Goal: Task Accomplishment & Management: Manage account settings

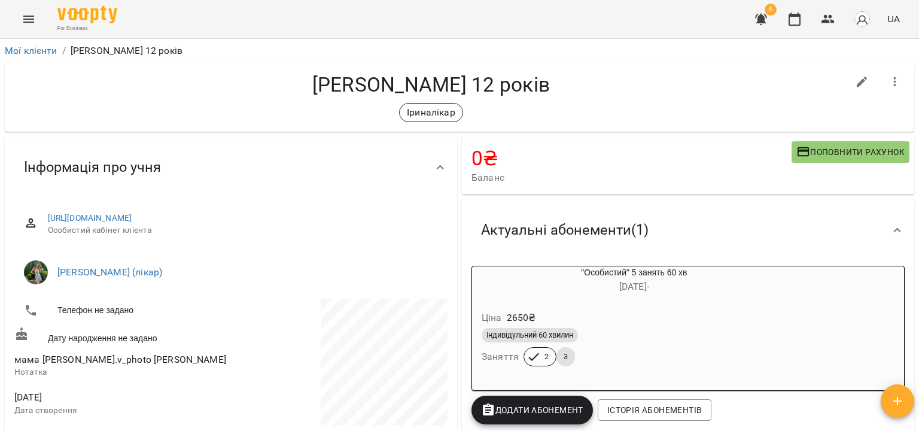
drag, startPoint x: 23, startPoint y: 32, endPoint x: 38, endPoint y: 10, distance: 27.1
click at [38, 10] on div "For Business 6 UA" at bounding box center [459, 19] width 919 height 38
drag, startPoint x: 38, startPoint y: 10, endPoint x: 32, endPoint y: 19, distance: 10.7
click at [32, 19] on button "Menu" at bounding box center [28, 19] width 29 height 29
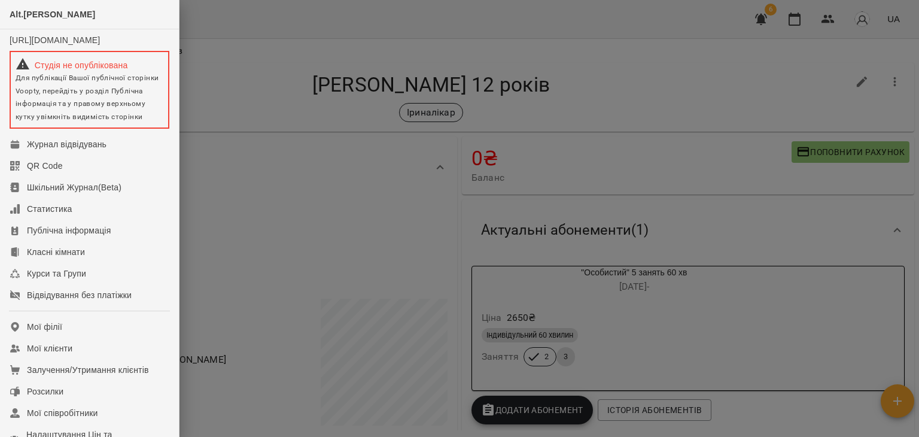
click at [32, 19] on span "Alt.[PERSON_NAME]" at bounding box center [53, 15] width 86 height 10
click at [80, 359] on link "Мої клієнти" at bounding box center [89, 349] width 179 height 22
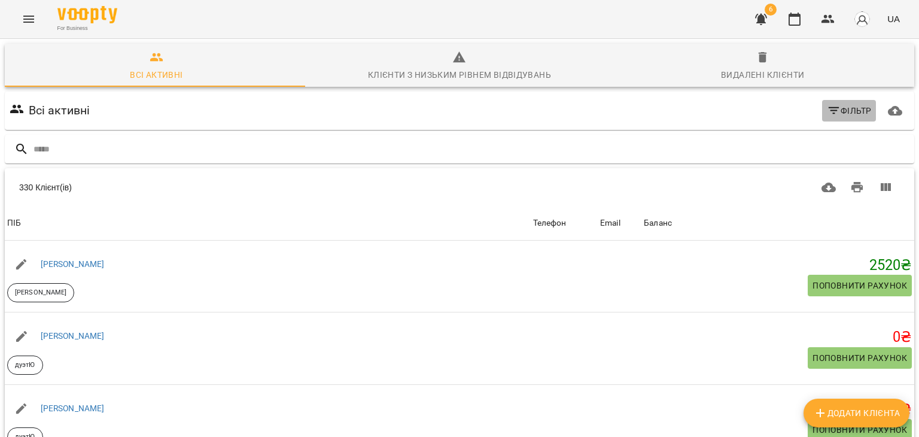
click at [829, 109] on icon "button" at bounding box center [834, 111] width 14 height 14
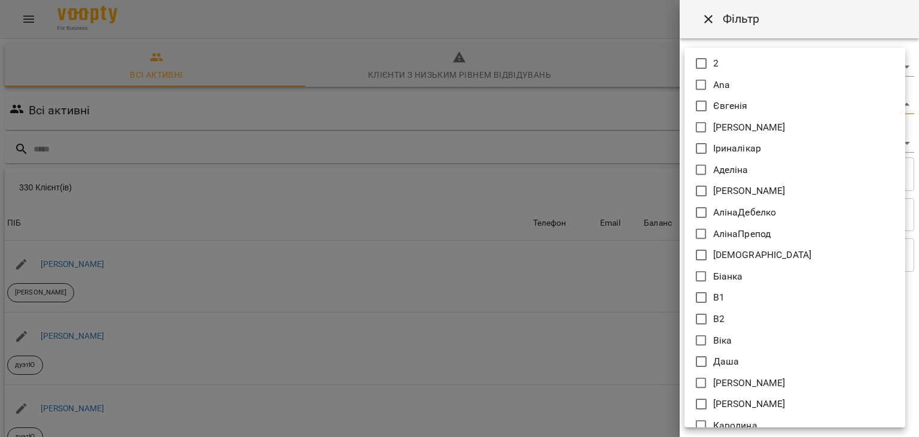
click at [726, 105] on body "For Business 6 UA Всі активні Клієнти з низьким рівнем відвідувань Видалені клі…" at bounding box center [459, 312] width 919 height 625
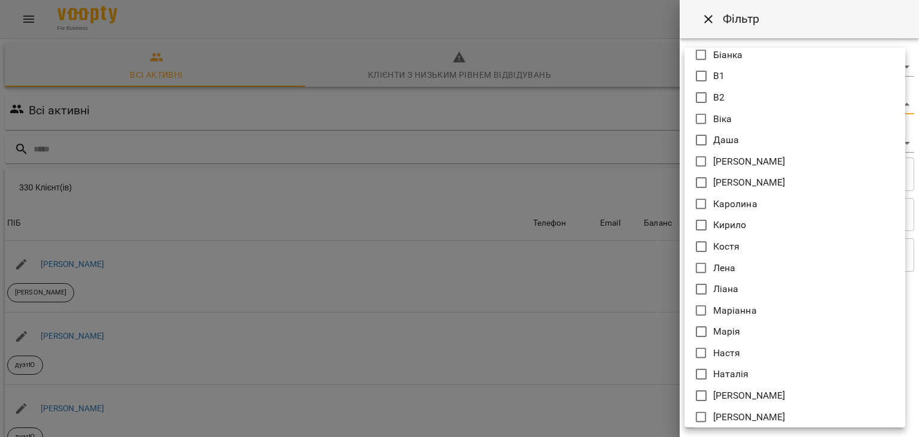
scroll to position [222, 0]
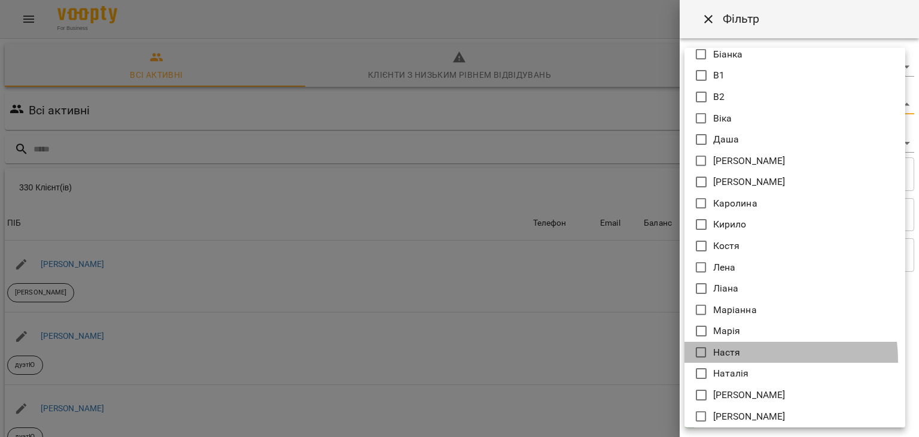
click at [747, 360] on li "Настя" at bounding box center [795, 353] width 221 height 22
type input "*****"
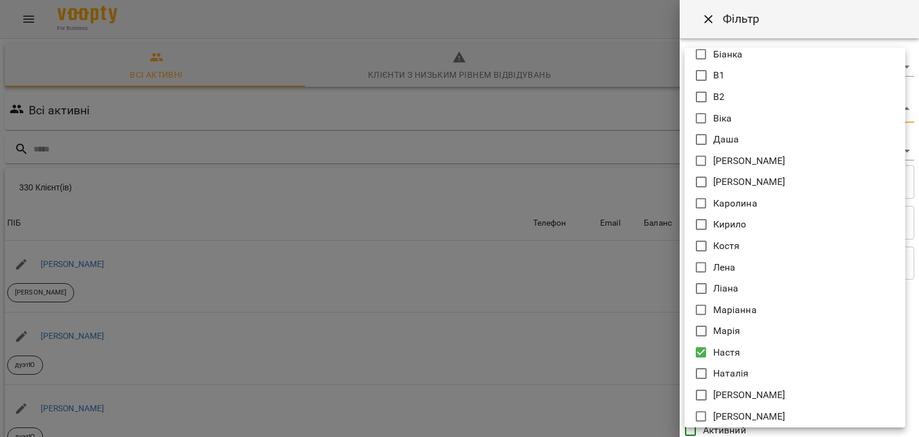
click at [621, 343] on div at bounding box center [459, 218] width 919 height 437
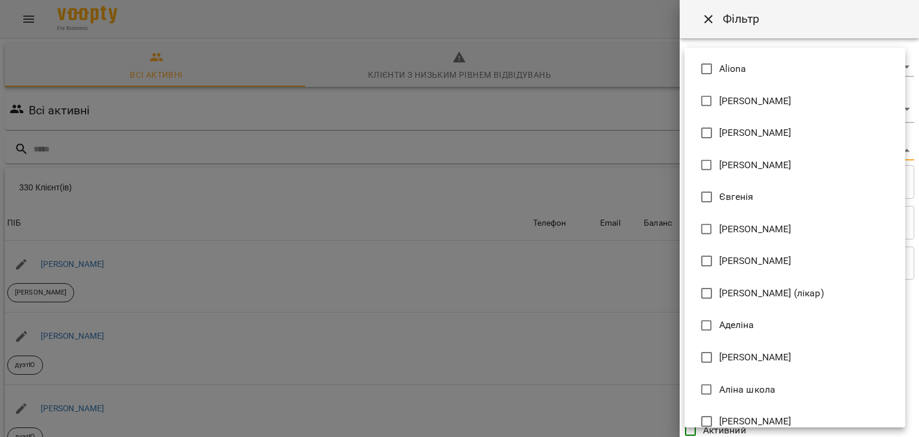
click at [720, 147] on body "For Business 6 UA Всі активні Клієнти з низьким рівнем відвідувань Видалені клі…" at bounding box center [459, 312] width 919 height 625
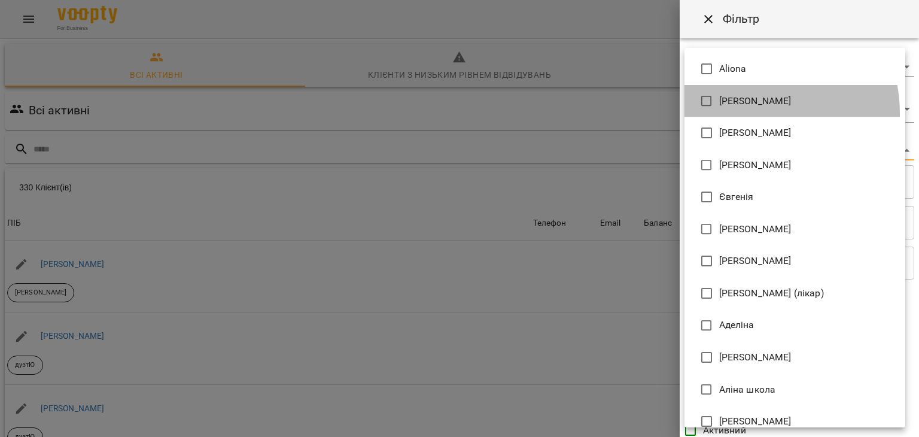
click at [742, 114] on li "[PERSON_NAME]" at bounding box center [795, 101] width 221 height 32
type input "**********"
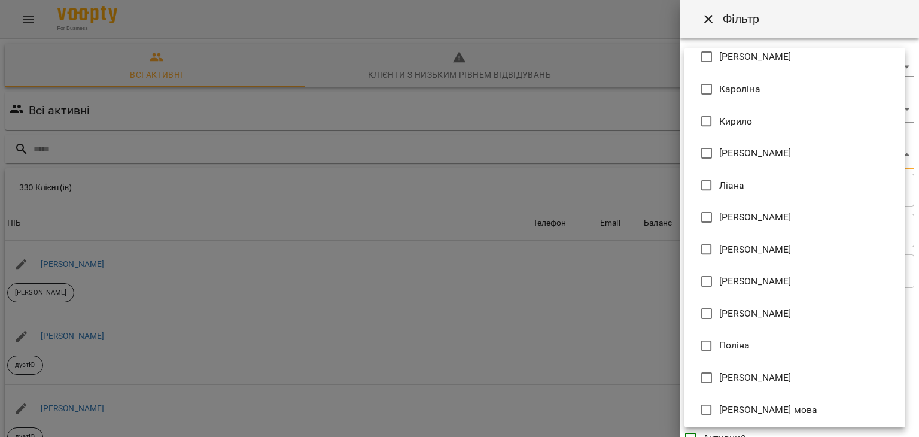
scroll to position [567, 0]
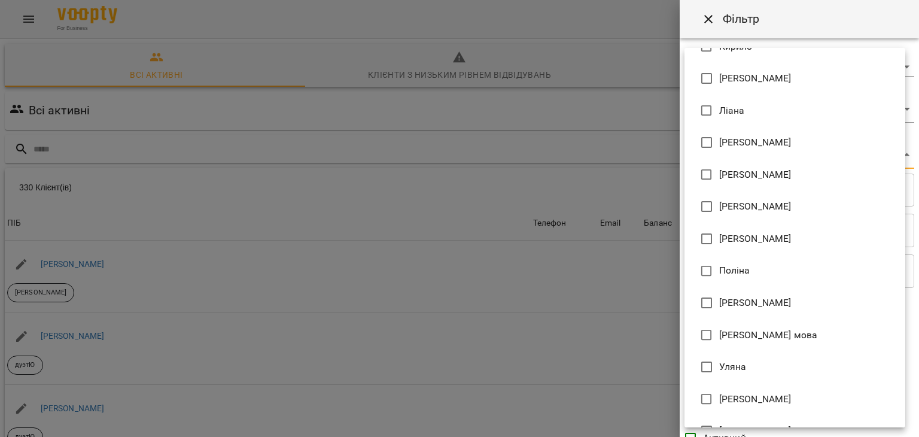
click at [598, 352] on div at bounding box center [459, 218] width 919 height 437
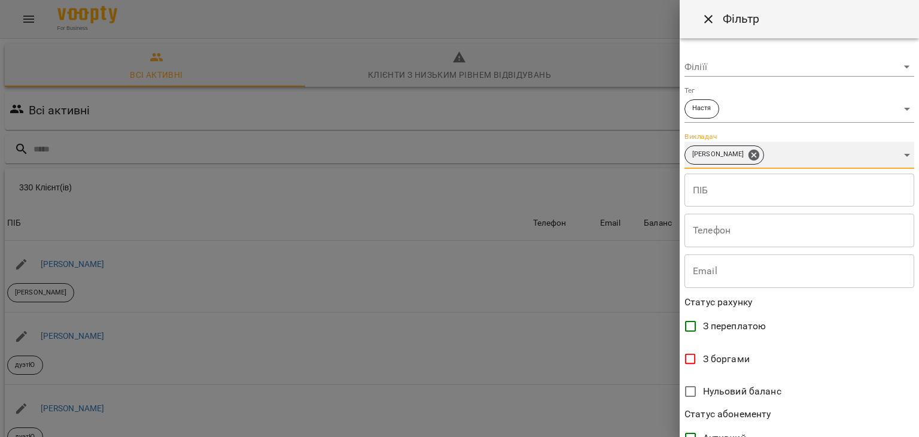
scroll to position [245, 0]
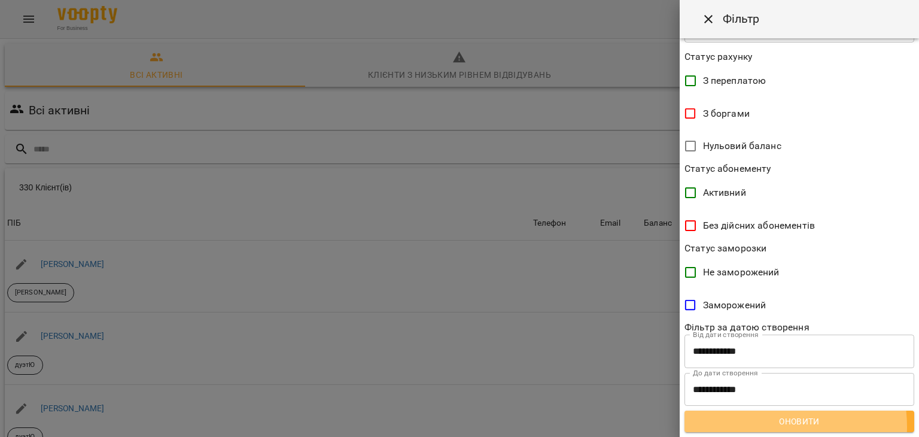
click at [761, 426] on span "Оновити" at bounding box center [799, 421] width 211 height 14
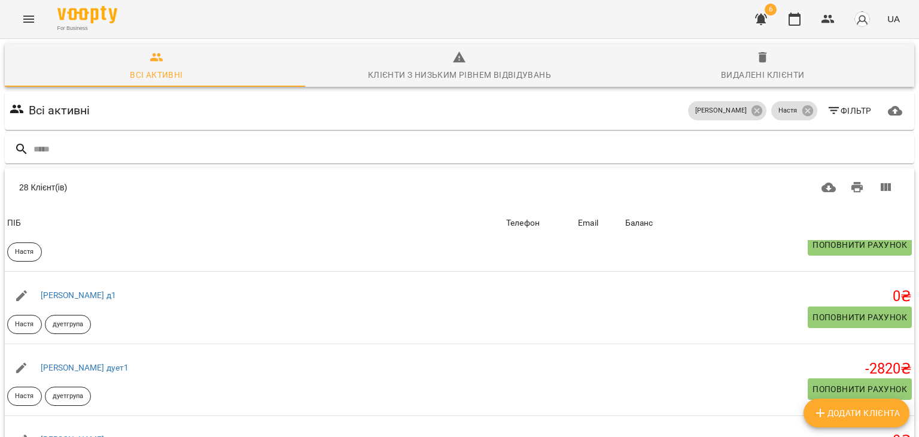
scroll to position [561, 0]
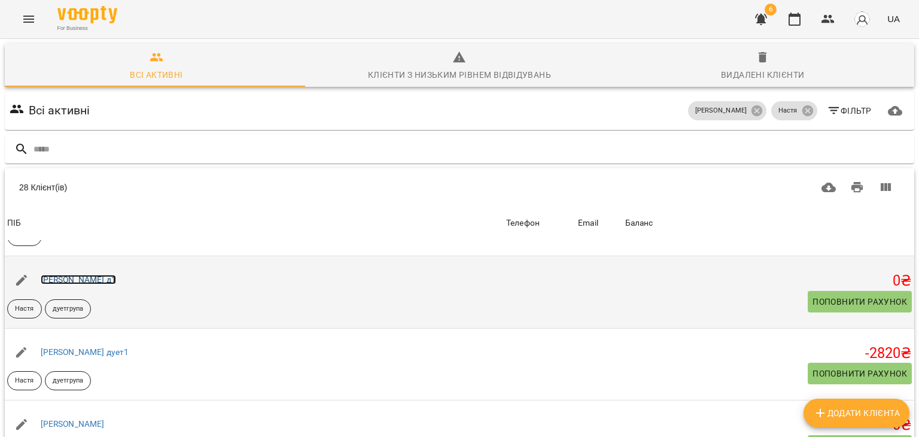
click at [69, 281] on link "[PERSON_NAME] д1" at bounding box center [78, 280] width 75 height 10
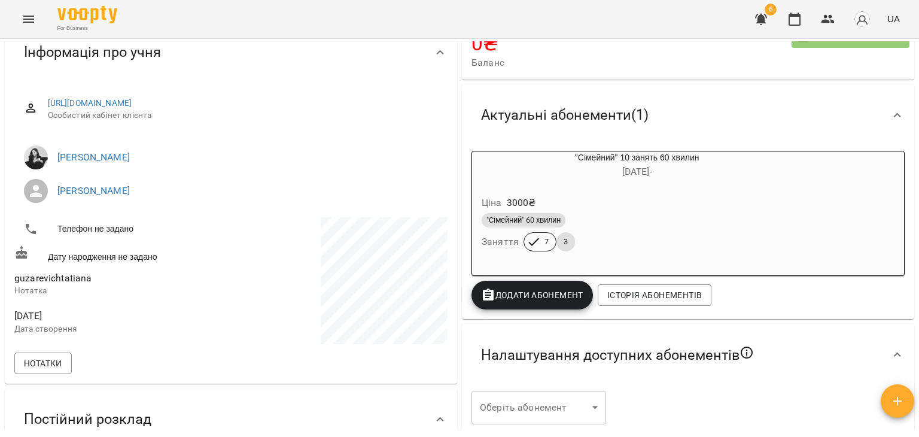
scroll to position [2, 0]
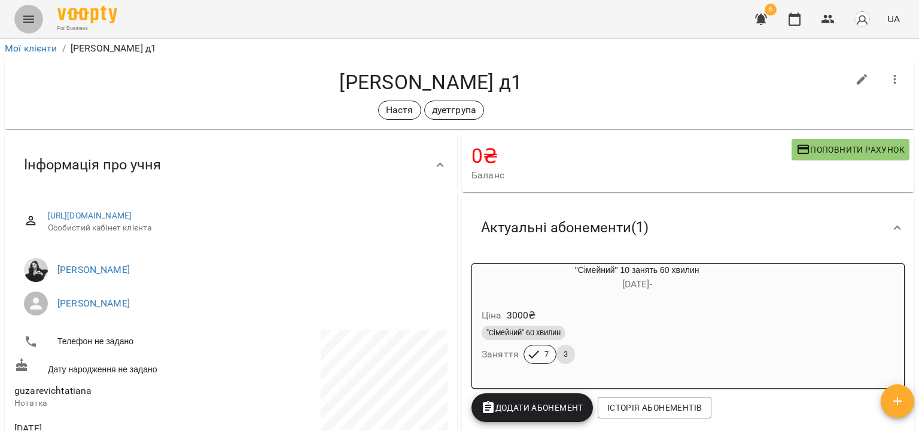
click at [36, 11] on button "Menu" at bounding box center [28, 19] width 29 height 29
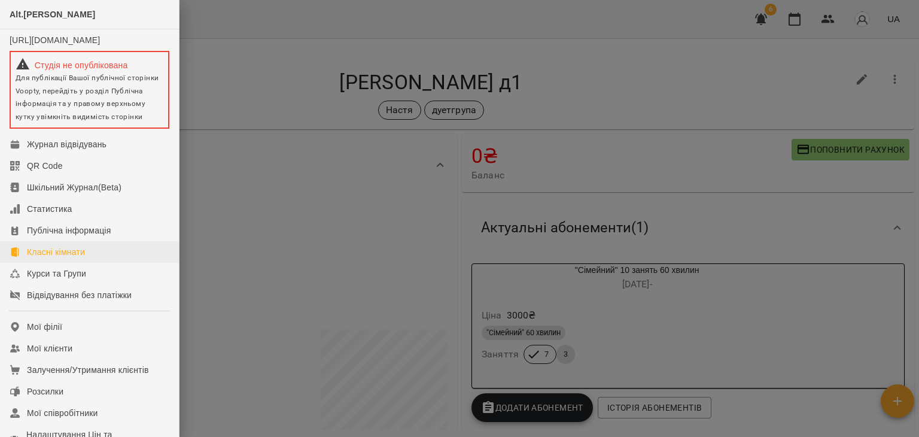
scroll to position [239, 0]
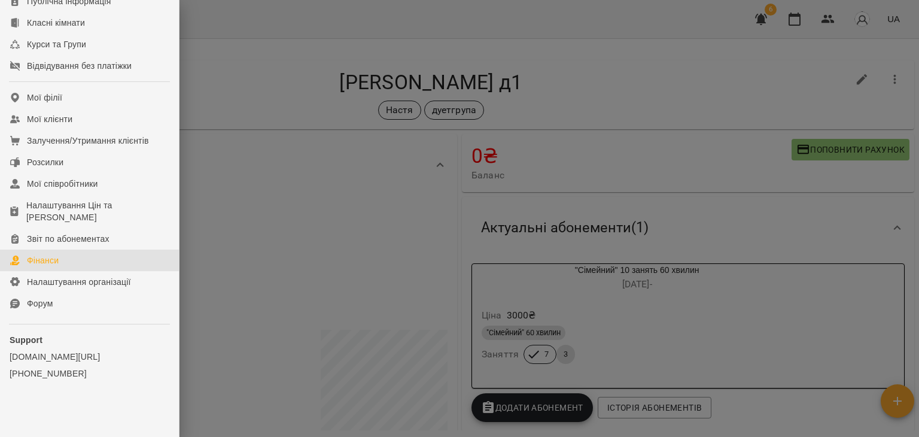
click at [62, 264] on link "Фінанси" at bounding box center [89, 261] width 179 height 22
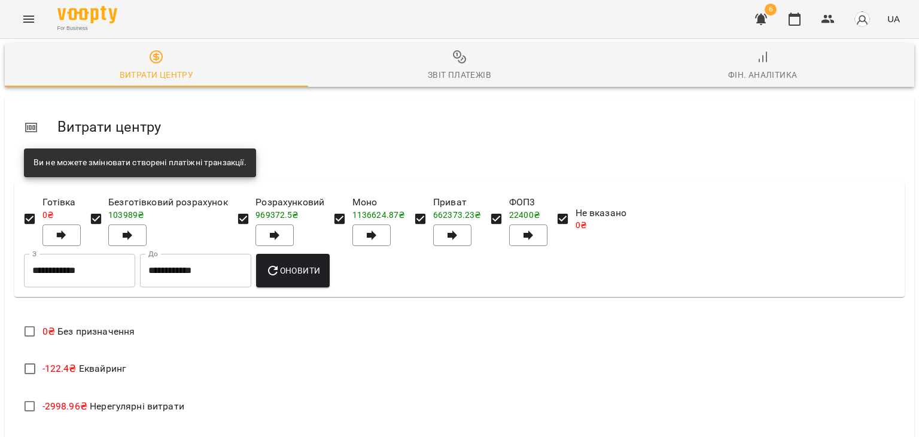
scroll to position [387, 0]
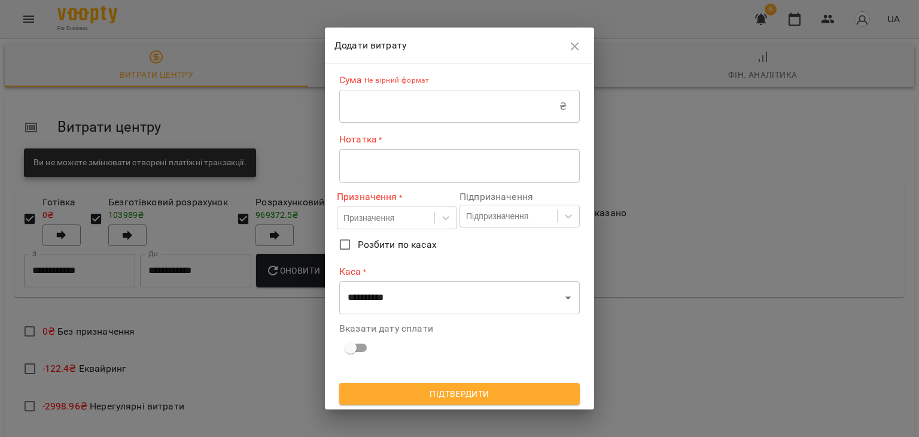
click at [419, 98] on input "text" at bounding box center [449, 107] width 220 height 34
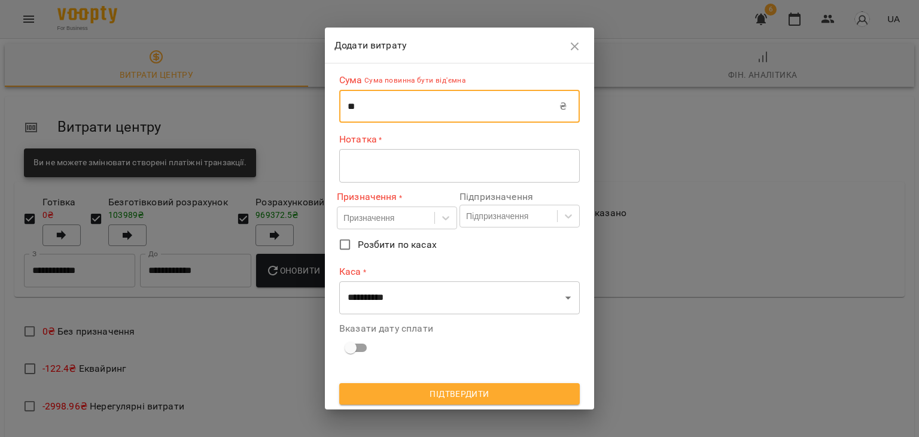
type input "*"
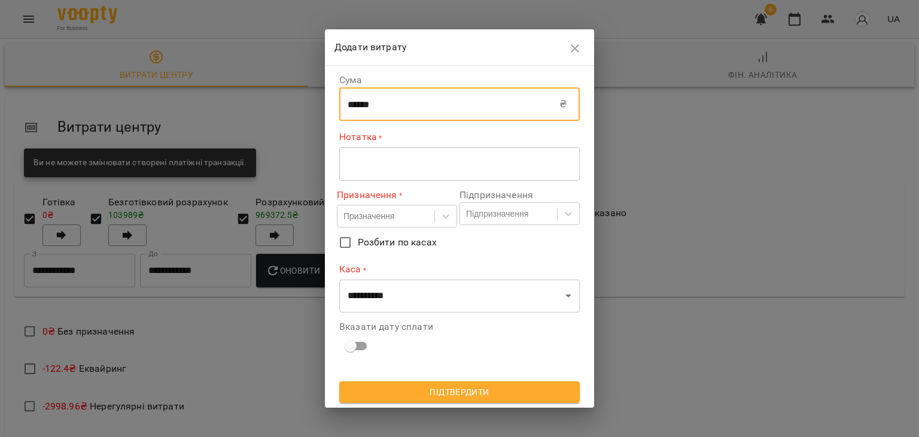
type input "******"
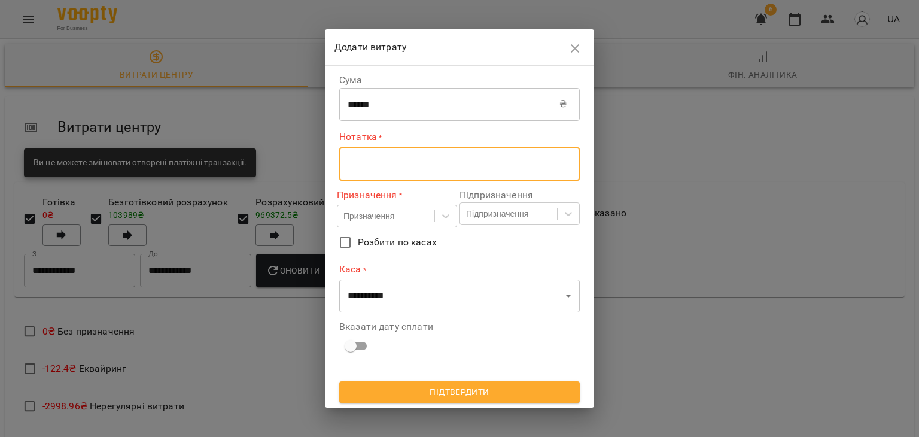
click at [378, 163] on textarea at bounding box center [460, 163] width 224 height 11
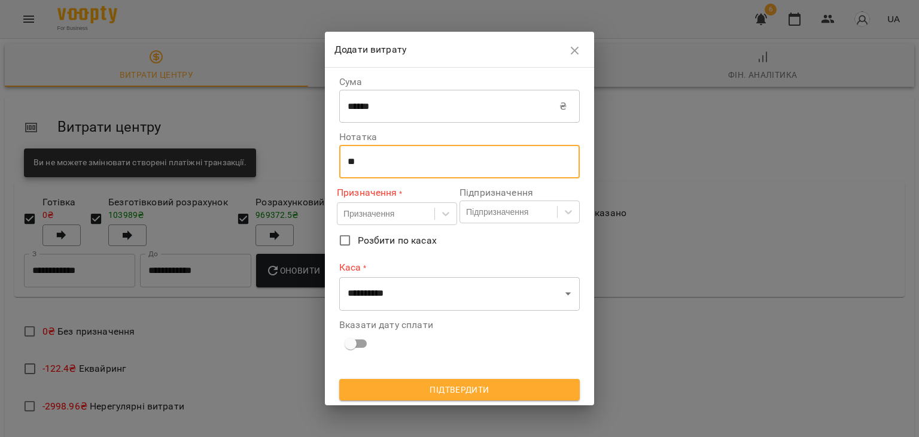
type textarea "*"
type textarea "**********"
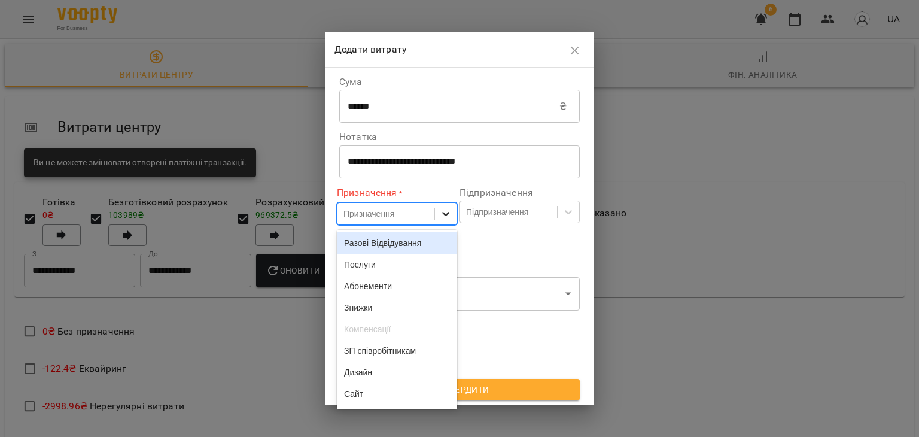
click at [443, 211] on icon at bounding box center [446, 214] width 12 height 12
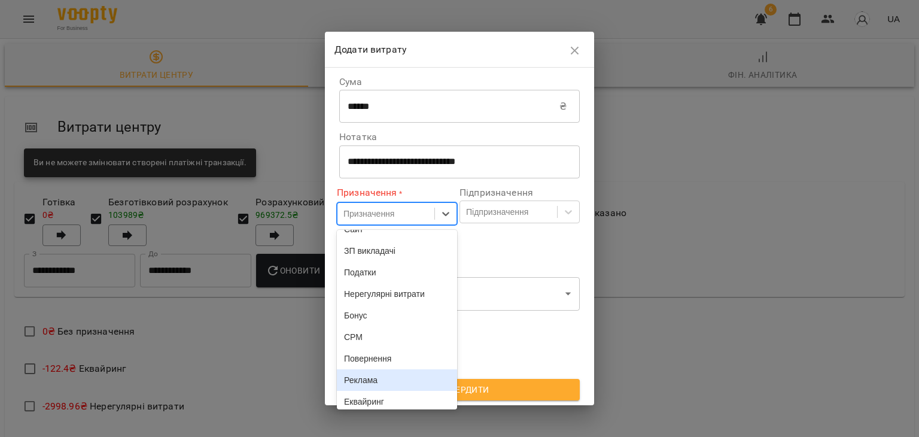
scroll to position [220, 0]
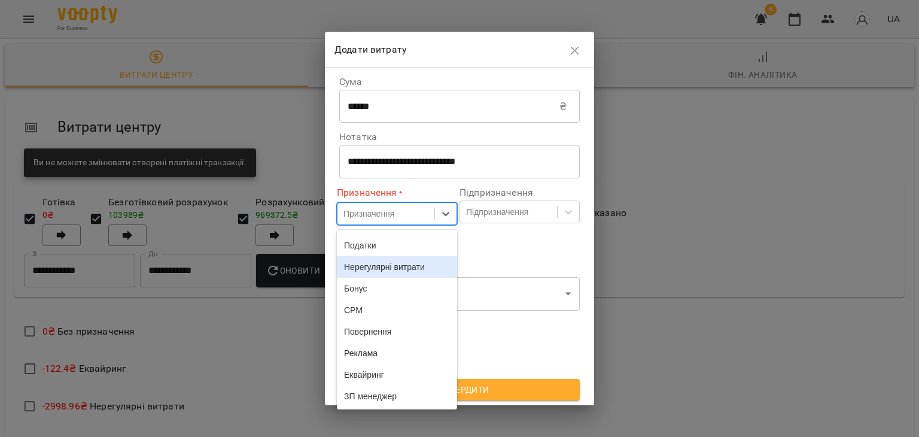
click at [390, 258] on div "Нерегулярні витрати" at bounding box center [397, 267] width 120 height 22
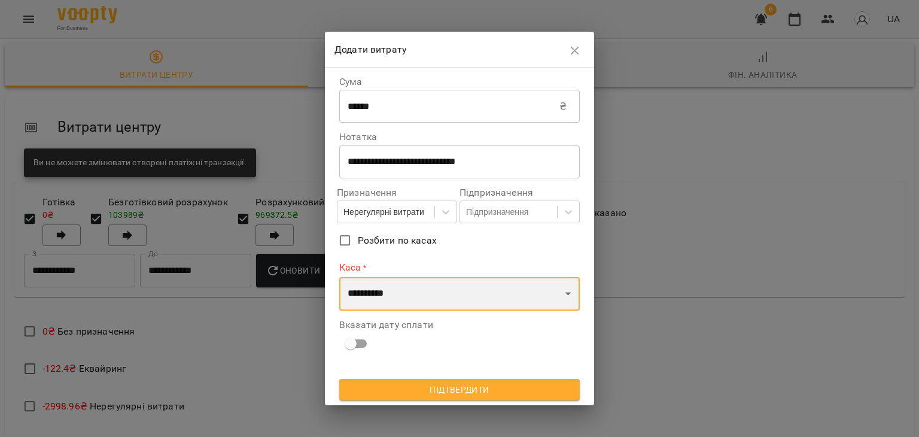
click at [401, 288] on select "**********" at bounding box center [459, 294] width 241 height 34
select select "****"
click at [339, 277] on select "**********" at bounding box center [459, 294] width 241 height 34
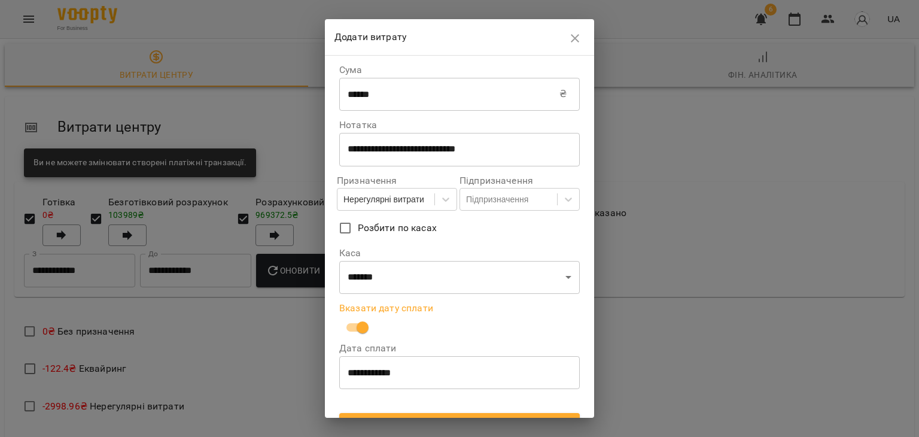
scroll to position [22, 0]
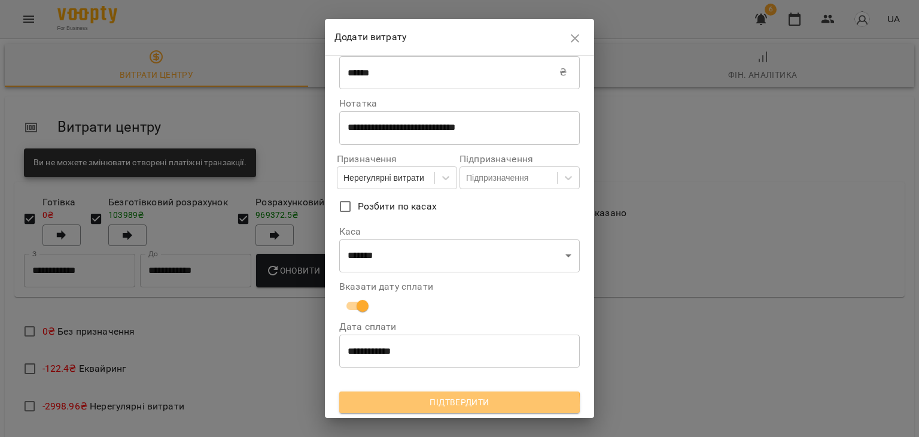
click at [459, 405] on span "Підтвердити" at bounding box center [459, 402] width 221 height 14
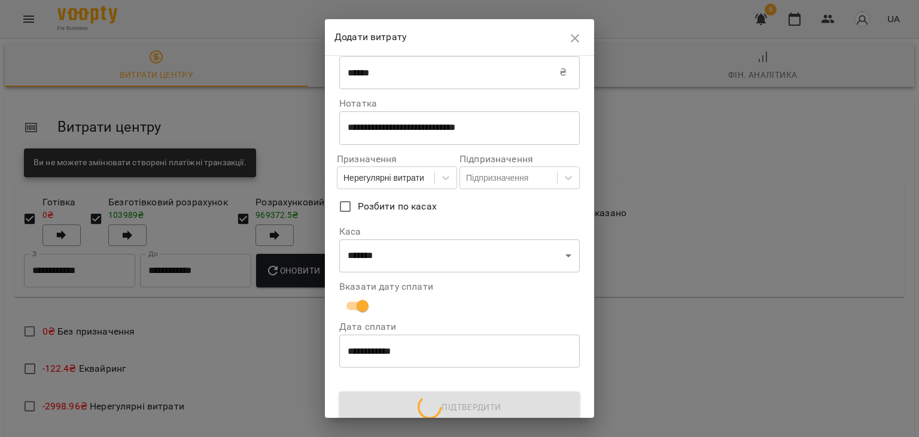
scroll to position [0, 0]
